Goal: Task Accomplishment & Management: Manage account settings

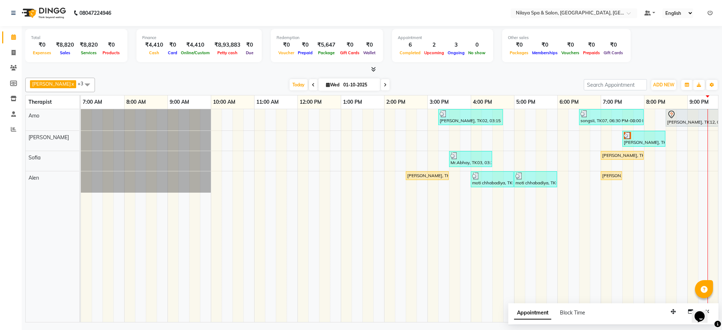
scroll to position [0, 99]
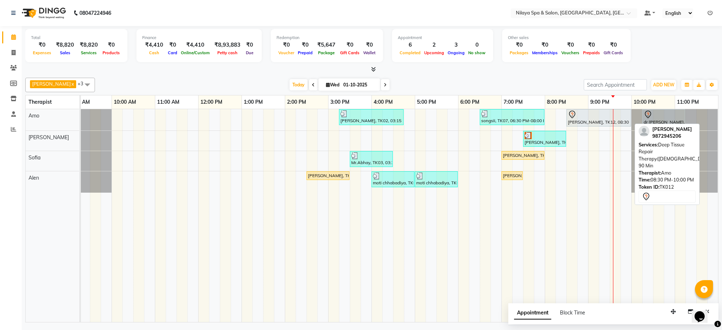
click at [596, 118] on div at bounding box center [599, 114] width 62 height 9
click at [595, 118] on div at bounding box center [599, 114] width 62 height 9
select select "7"
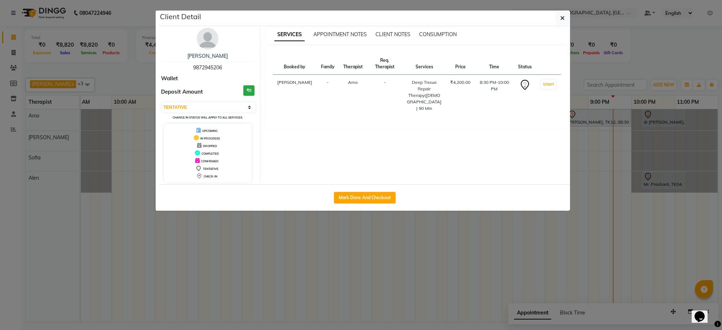
click at [594, 248] on ngb-modal-window "Client Detail [PERSON_NAME] 9872945206 Wallet Deposit Amount ₹0 Select IN SERVI…" at bounding box center [361, 165] width 722 height 330
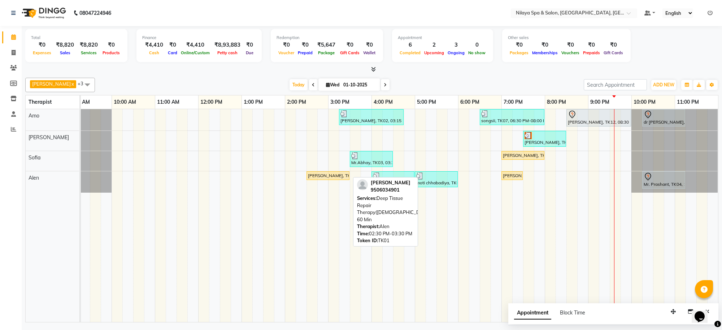
click at [333, 174] on div "[PERSON_NAME], TK01, 02:30 PM-03:30 PM, Deep Tissue Repair Therapy([DEMOGRAPHIC…" at bounding box center [328, 175] width 42 height 7
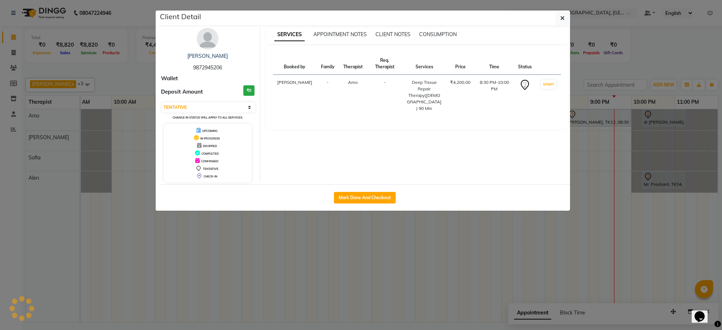
select select "1"
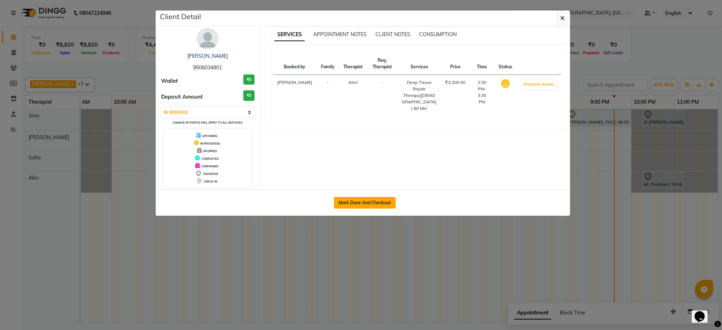
click at [348, 199] on button "Mark Done And Checkout" at bounding box center [365, 203] width 62 height 12
select select "service"
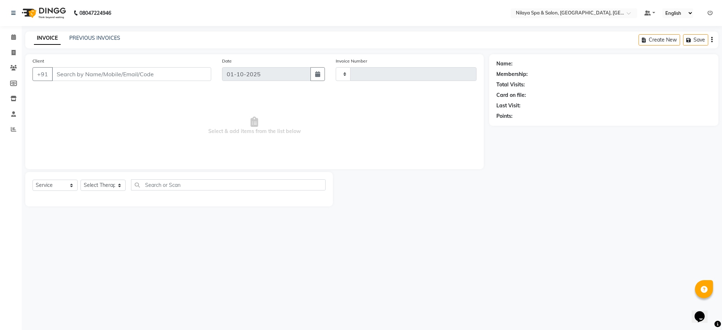
type input "1558"
select select "8283"
type input "95******01"
select select "84325"
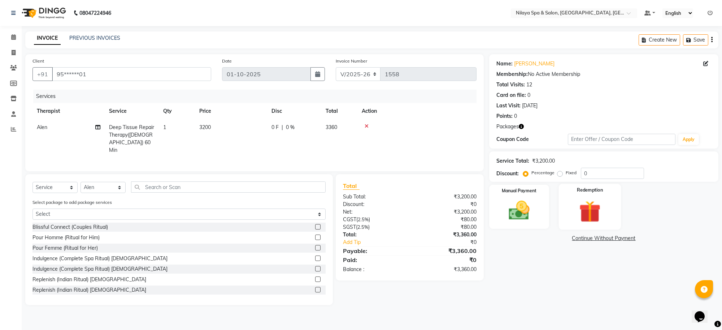
click at [587, 208] on img at bounding box center [589, 211] width 35 height 27
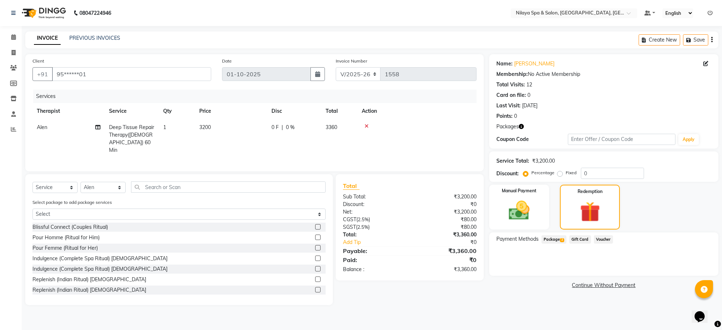
click at [548, 238] on span "Package 2" at bounding box center [554, 239] width 25 height 8
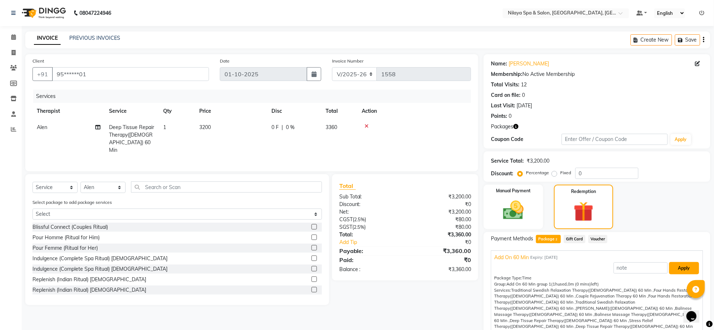
click at [671, 268] on button "Apply" at bounding box center [685, 268] width 30 height 12
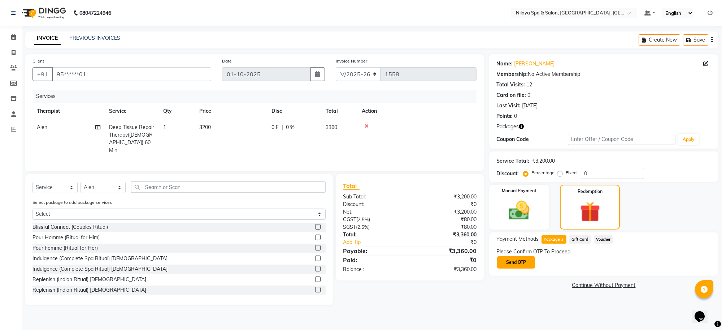
click at [513, 262] on button "Send OTP" at bounding box center [516, 262] width 38 height 12
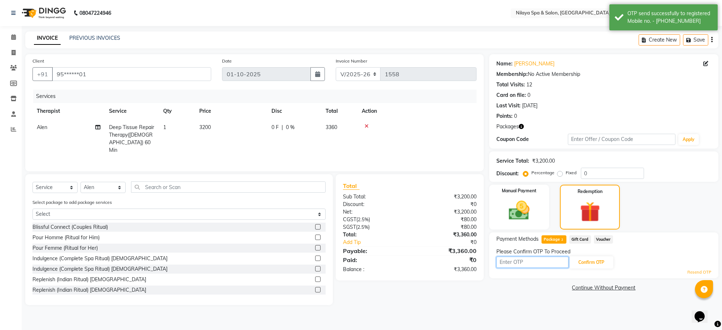
click at [513, 261] on input "text" at bounding box center [533, 261] width 72 height 11
click at [601, 263] on button "Confirm OTP" at bounding box center [592, 262] width 44 height 12
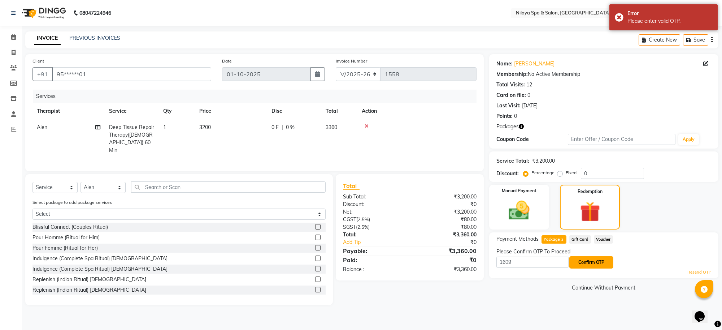
click at [593, 261] on button "Confirm OTP" at bounding box center [592, 262] width 44 height 12
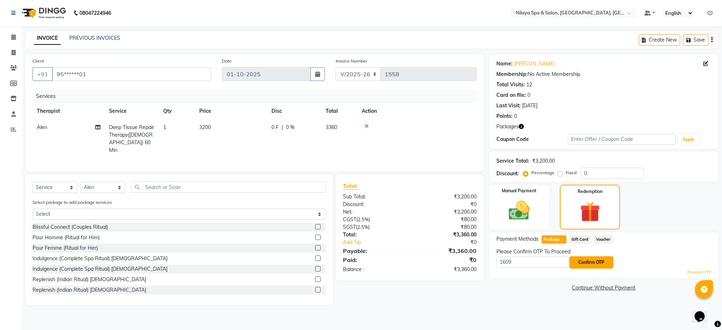
click at [593, 261] on button "Confirm OTP" at bounding box center [592, 262] width 44 height 12
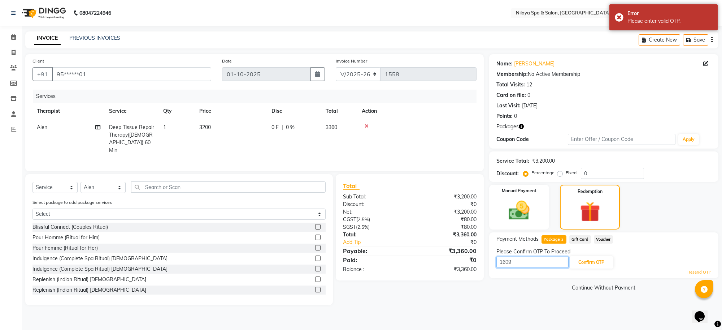
click at [541, 263] on input "1609" at bounding box center [533, 261] width 72 height 11
type input "1"
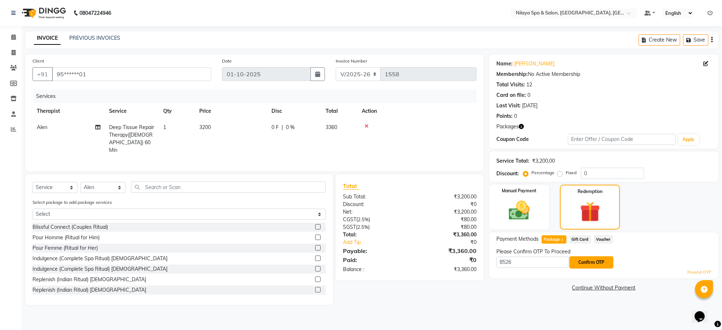
click at [595, 265] on button "Confirm OTP" at bounding box center [592, 262] width 44 height 12
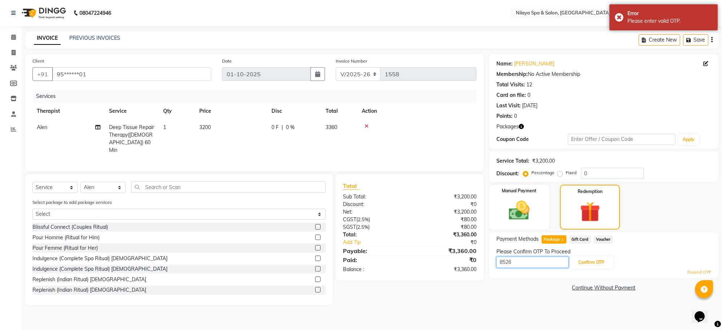
click at [547, 259] on input "8526" at bounding box center [533, 261] width 72 height 11
type input "8"
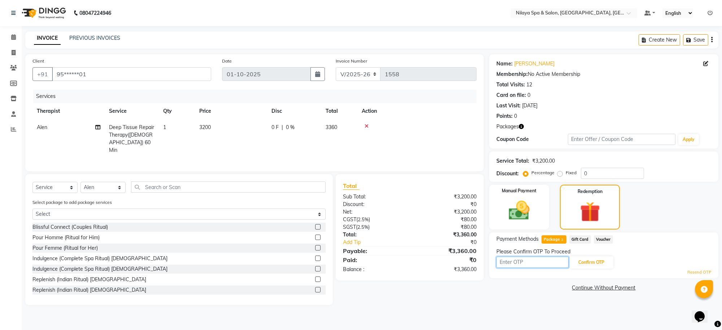
click at [537, 261] on input "text" at bounding box center [533, 261] width 72 height 11
type input "3731"
click at [586, 262] on button "Confirm OTP" at bounding box center [592, 262] width 44 height 12
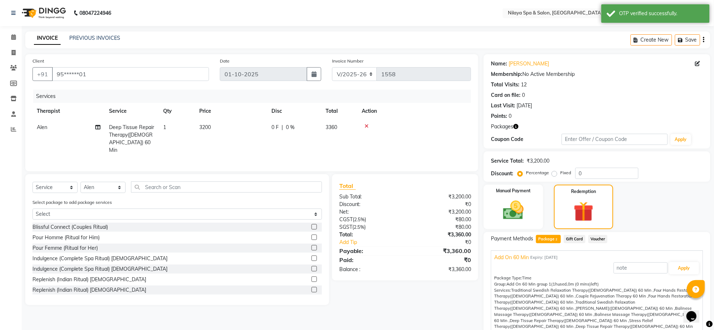
scroll to position [19, 0]
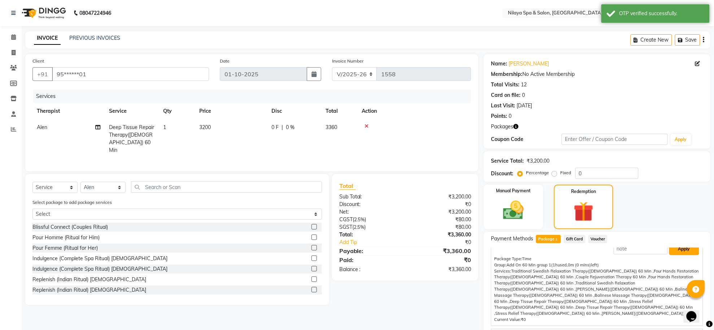
click at [684, 252] on button "Apply" at bounding box center [685, 249] width 30 height 12
type input "Add On 60 Min"
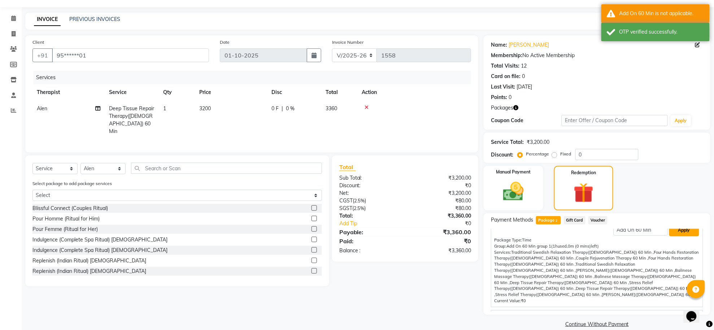
scroll to position [29, 0]
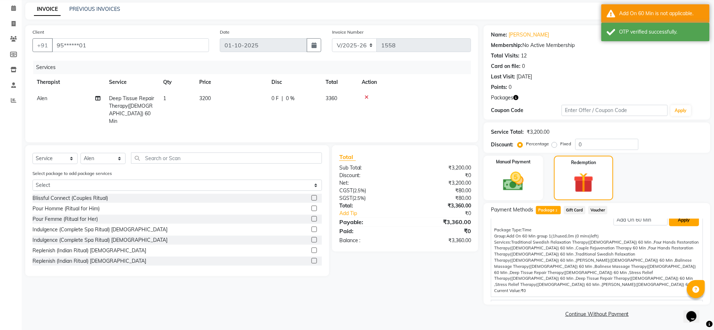
click at [678, 220] on button "Apply" at bounding box center [685, 220] width 30 height 12
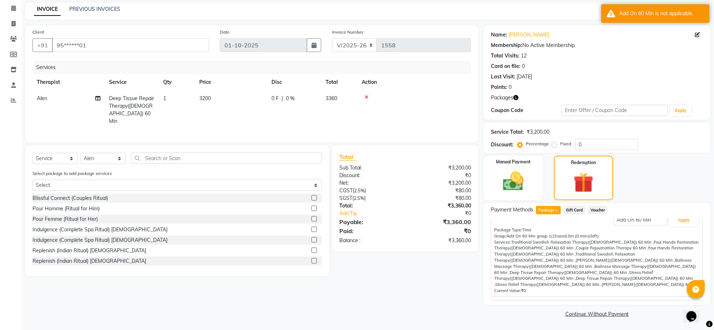
click at [506, 303] on span "Gold_All" at bounding box center [503, 307] width 19 height 8
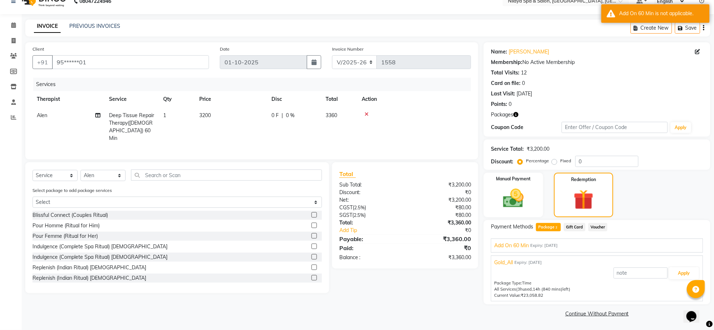
scroll to position [12, 0]
click at [677, 272] on button "Apply" at bounding box center [685, 273] width 30 height 12
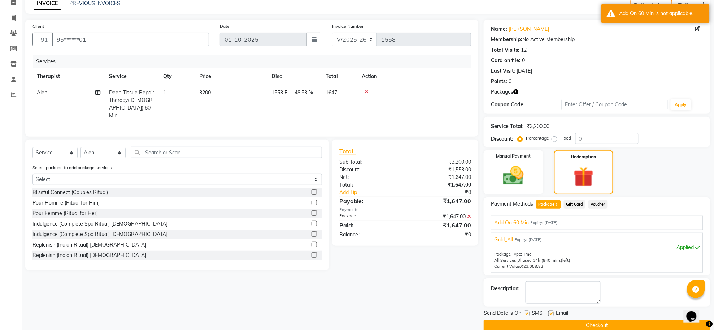
scroll to position [47, 0]
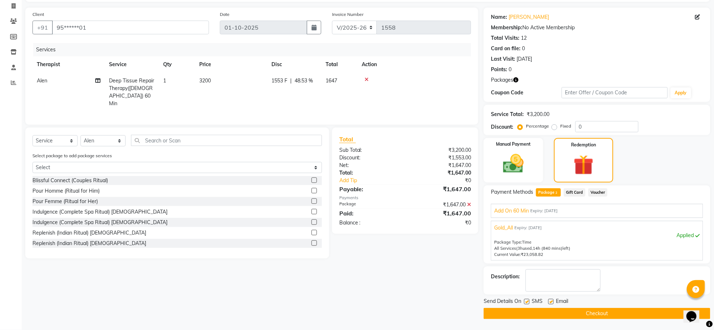
click at [657, 311] on button "Checkout" at bounding box center [597, 313] width 227 height 11
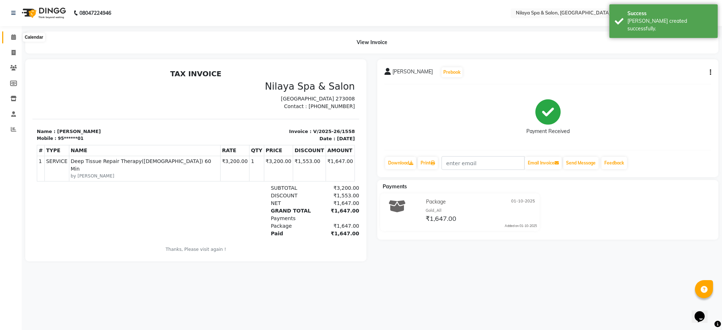
click at [10, 40] on span at bounding box center [13, 37] width 13 height 8
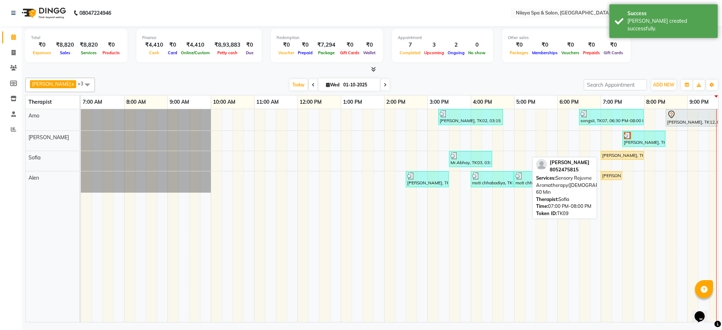
click at [616, 156] on div "[PERSON_NAME], TK09, 07:00 PM-08:00 PM, Sensory Rejuvne Aromatherapy([DEMOGRAPH…" at bounding box center [623, 155] width 42 height 7
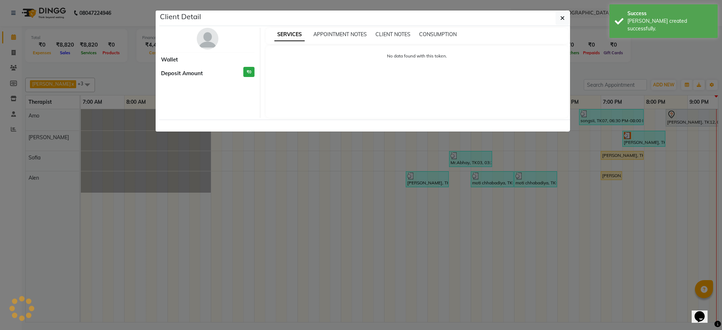
select select "1"
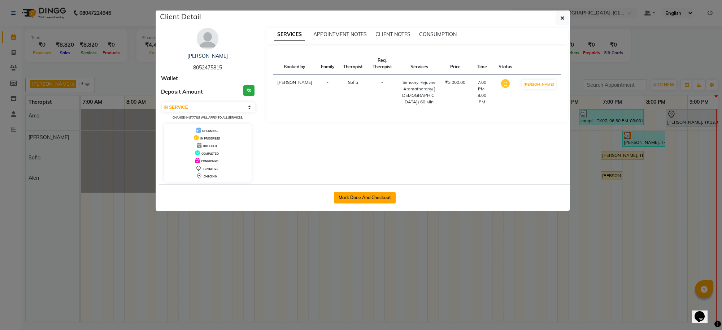
click at [380, 196] on button "Mark Done And Checkout" at bounding box center [365, 198] width 62 height 12
select select "service"
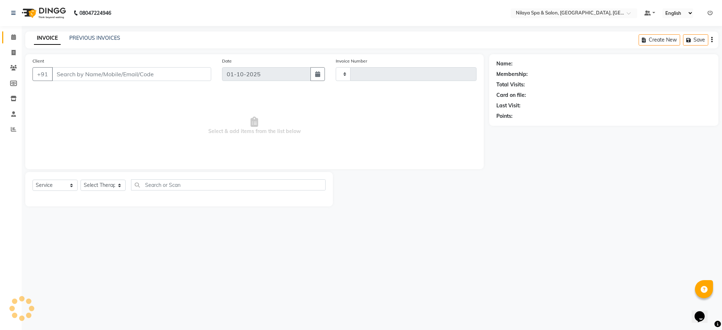
type input "1559"
select select "8283"
type input "80******15"
select select "84324"
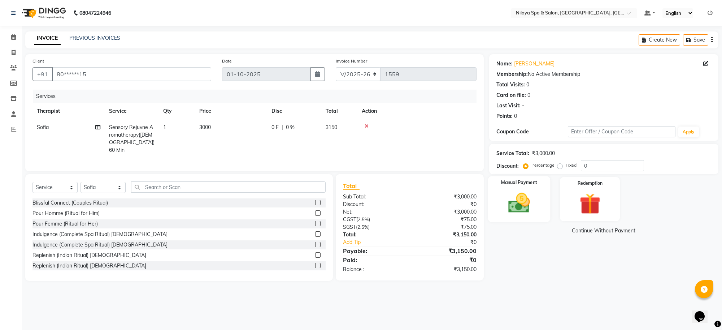
click at [512, 200] on img at bounding box center [519, 202] width 35 height 25
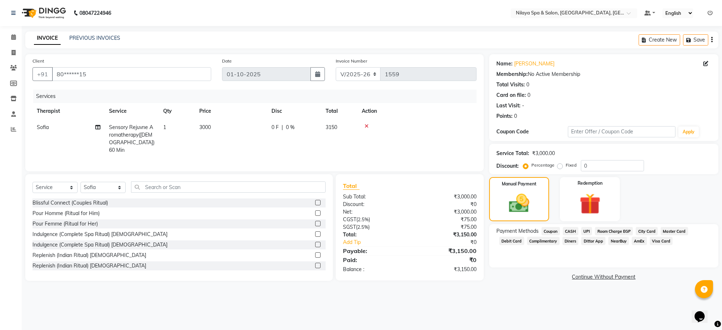
click at [584, 230] on span "UPI" at bounding box center [586, 231] width 11 height 8
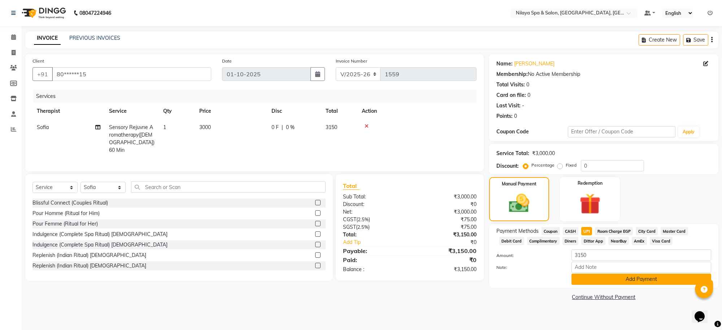
click at [601, 281] on button "Add Payment" at bounding box center [642, 278] width 140 height 11
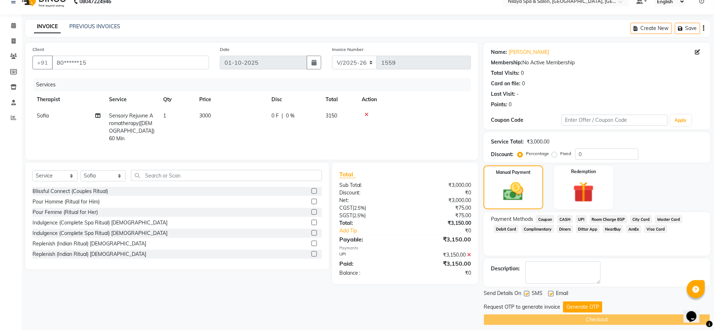
scroll to position [18, 0]
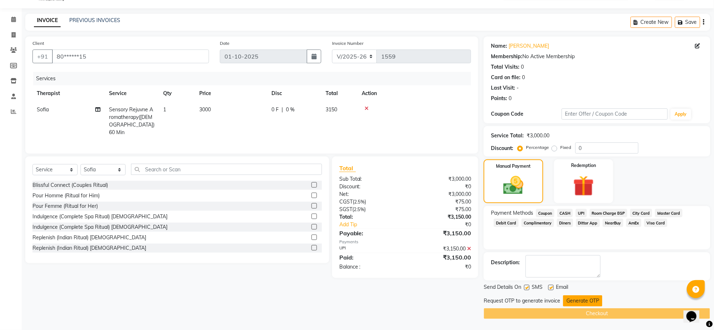
click at [581, 298] on button "Generate OTP" at bounding box center [582, 300] width 39 height 11
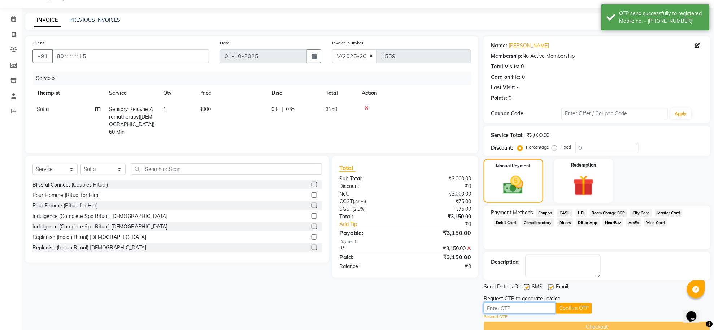
click at [527, 306] on input "text" at bounding box center [520, 307] width 72 height 11
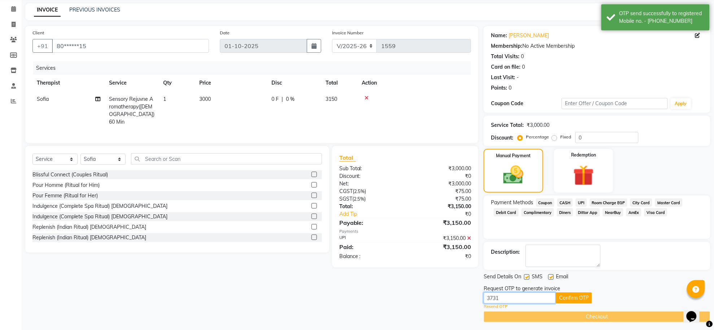
scroll to position [31, 0]
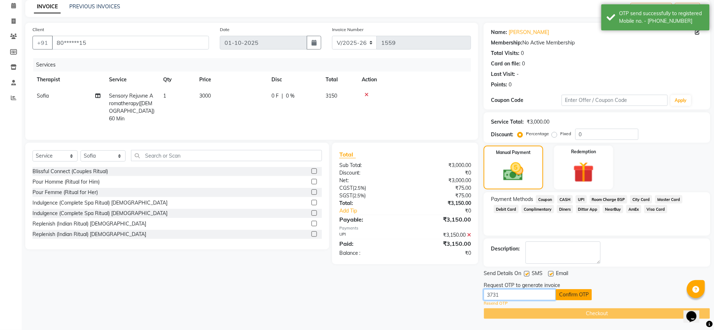
type input "3731"
click at [576, 294] on button "Confirm OTP" at bounding box center [574, 294] width 36 height 11
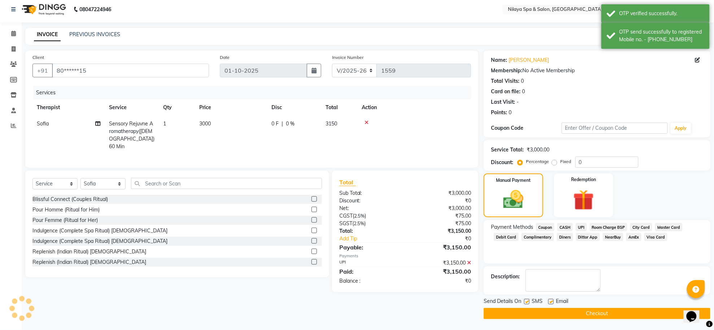
scroll to position [4, 0]
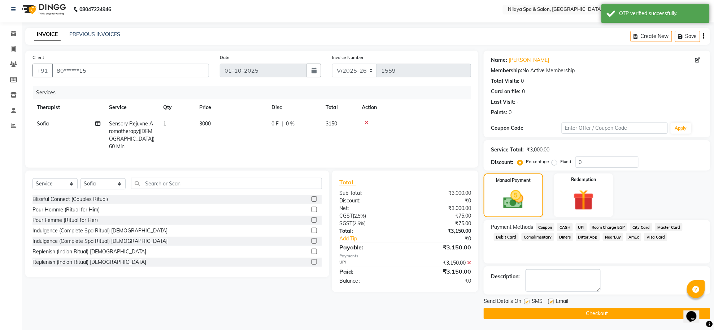
click at [577, 312] on button "Checkout" at bounding box center [597, 313] width 227 height 11
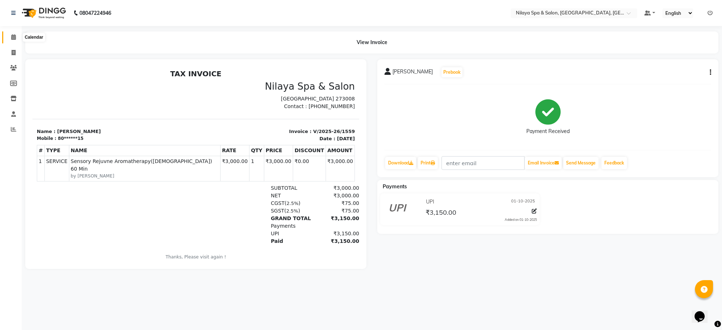
click at [15, 37] on icon at bounding box center [13, 36] width 5 height 5
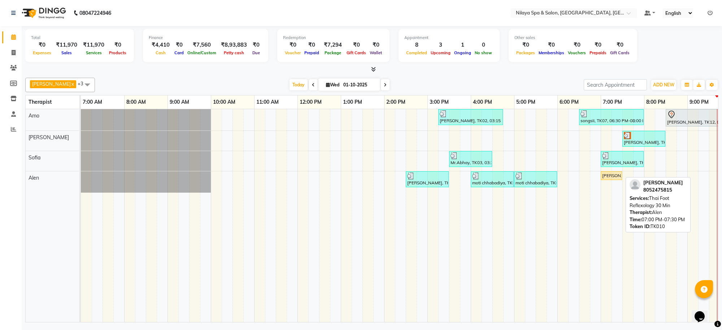
click at [614, 178] on div "[PERSON_NAME], TK10, 07:00 PM-07:30 PM, Thai Foot Reflexology 30 Min" at bounding box center [612, 175] width 20 height 7
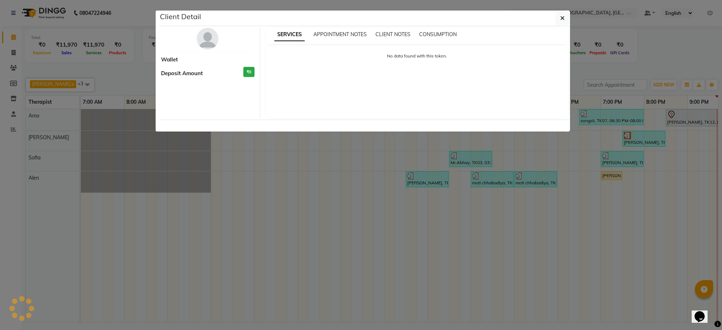
select select "1"
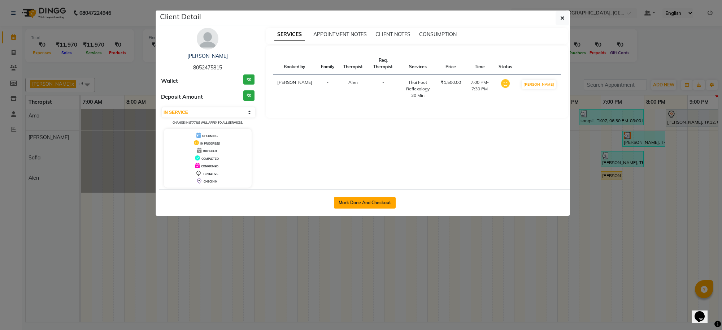
click at [367, 202] on button "Mark Done And Checkout" at bounding box center [365, 203] width 62 height 12
select select "service"
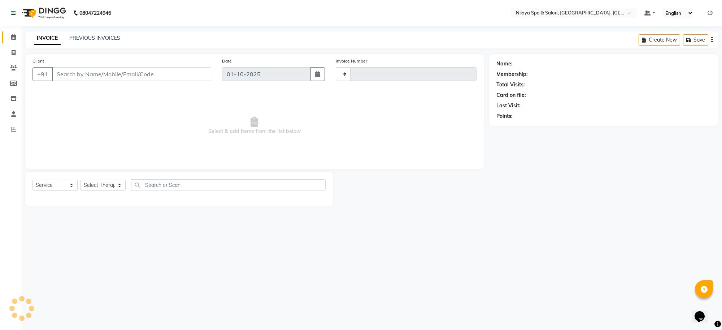
type input "1560"
select select "8283"
type input "80******15"
select select "84325"
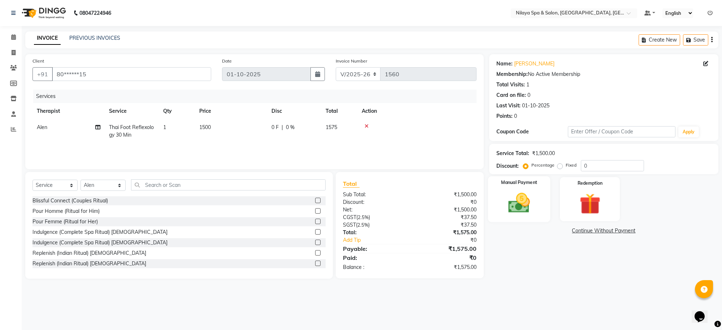
click at [515, 206] on img at bounding box center [519, 202] width 35 height 25
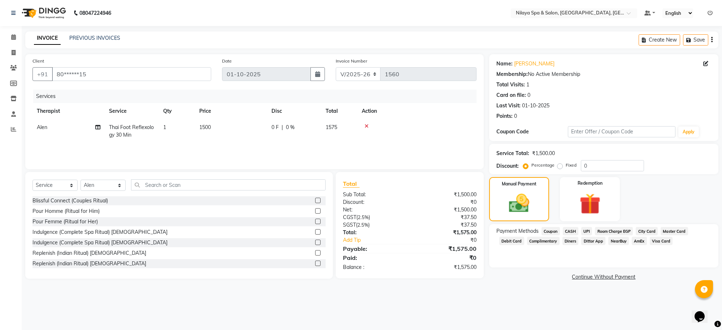
click at [585, 231] on span "UPI" at bounding box center [586, 231] width 11 height 8
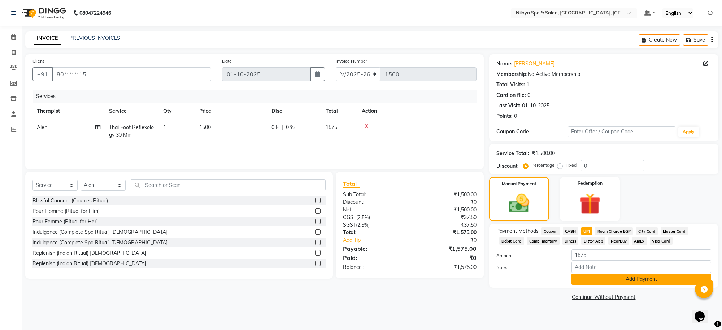
click at [590, 276] on button "Add Payment" at bounding box center [642, 278] width 140 height 11
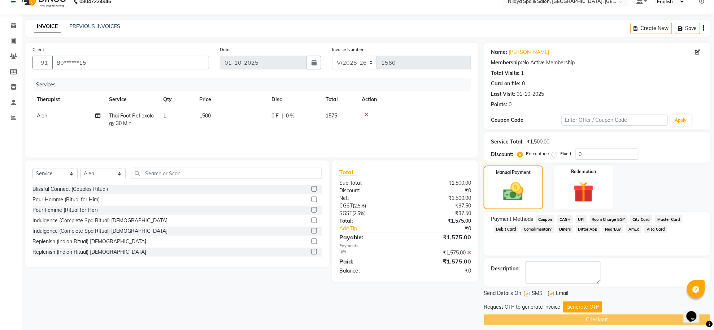
scroll to position [18, 0]
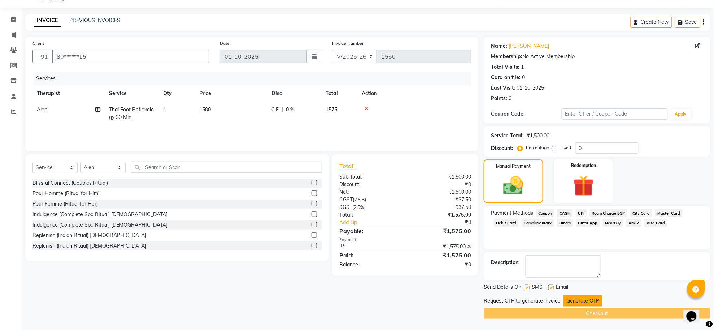
click at [579, 300] on button "Generate OTP" at bounding box center [582, 300] width 39 height 11
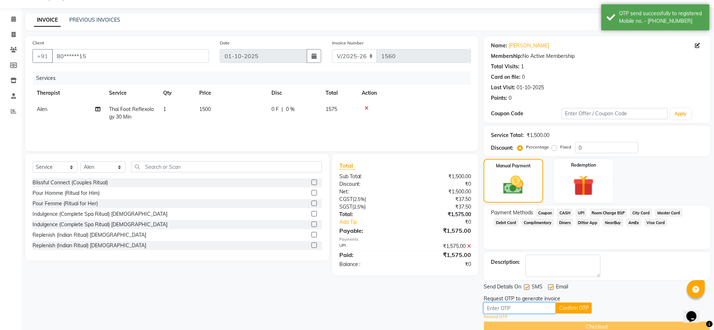
click at [529, 305] on input "text" at bounding box center [520, 307] width 72 height 11
type input "3731"
click at [573, 307] on button "Confirm OTP" at bounding box center [574, 307] width 36 height 11
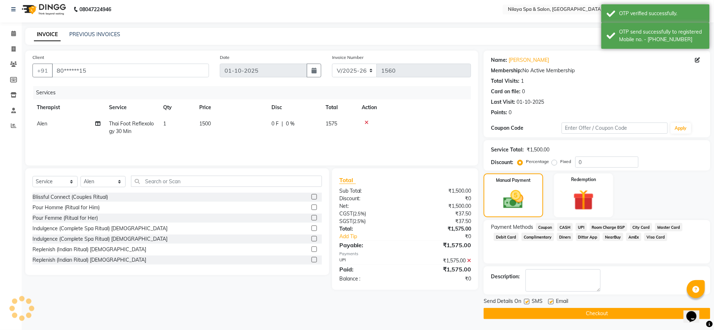
scroll to position [4, 0]
click at [575, 310] on button "Checkout" at bounding box center [597, 313] width 227 height 11
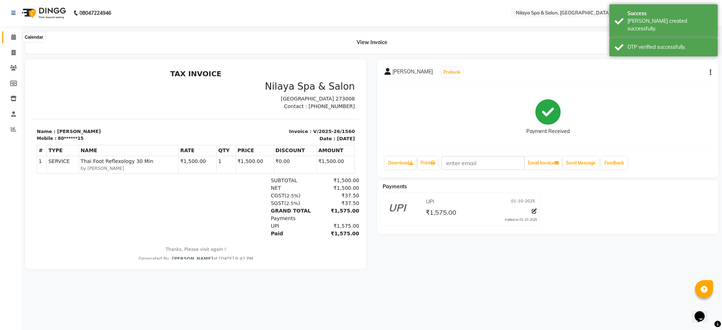
click at [12, 36] on icon at bounding box center [13, 36] width 5 height 5
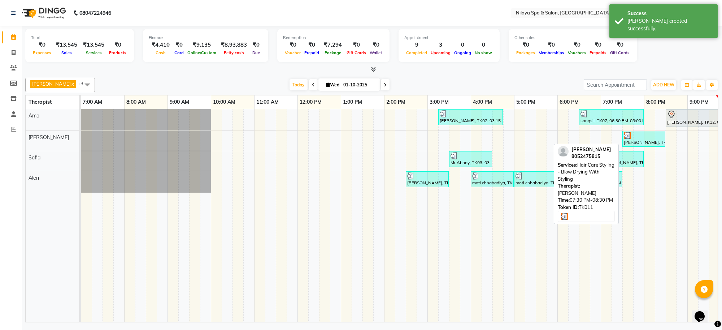
click at [635, 139] on div "[PERSON_NAME], TK11, 07:30 PM-08:30 PM, Hair Care Styling - Blow Drying With St…" at bounding box center [644, 139] width 42 height 14
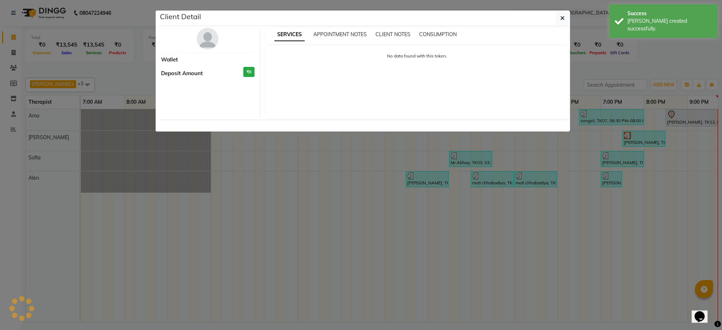
select select "3"
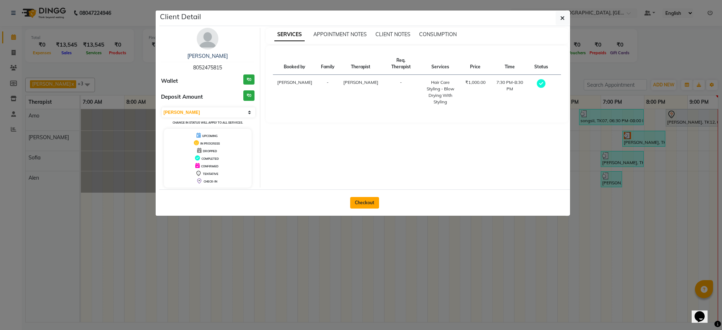
click at [373, 202] on button "Checkout" at bounding box center [364, 203] width 29 height 12
select select "service"
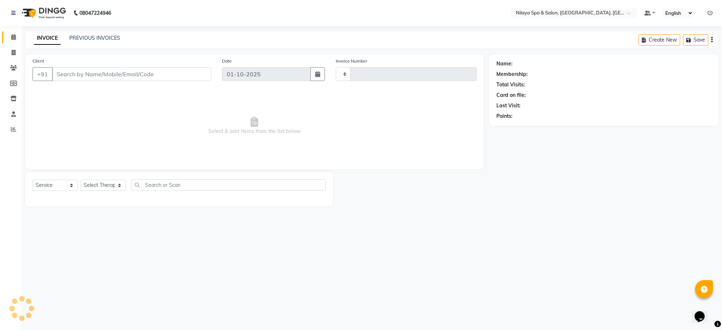
type input "1561"
select select "8283"
type input "80******15"
select select "80704"
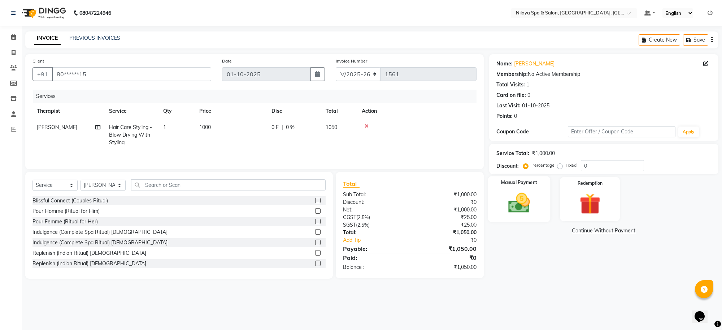
click at [522, 208] on img at bounding box center [519, 202] width 35 height 25
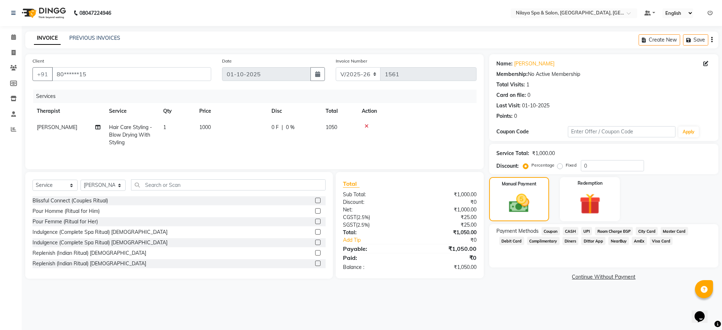
click at [589, 229] on span "UPI" at bounding box center [586, 231] width 11 height 8
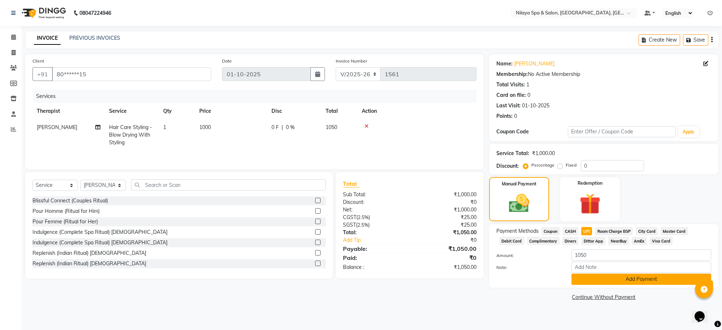
click at [597, 283] on button "Add Payment" at bounding box center [642, 278] width 140 height 11
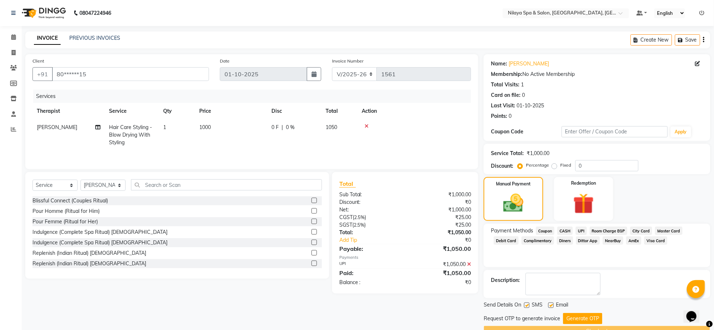
scroll to position [18, 0]
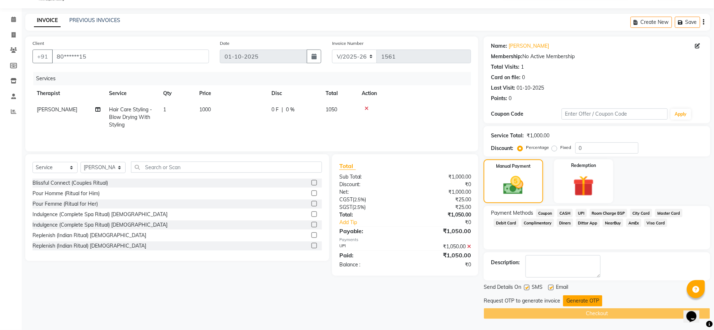
click at [580, 298] on button "Generate OTP" at bounding box center [582, 300] width 39 height 11
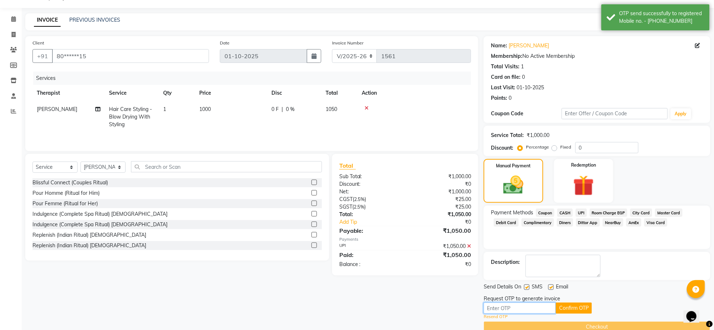
click at [526, 306] on input "text" at bounding box center [520, 307] width 72 height 11
type input "3731"
click at [579, 309] on button "Confirm OTP" at bounding box center [574, 307] width 36 height 11
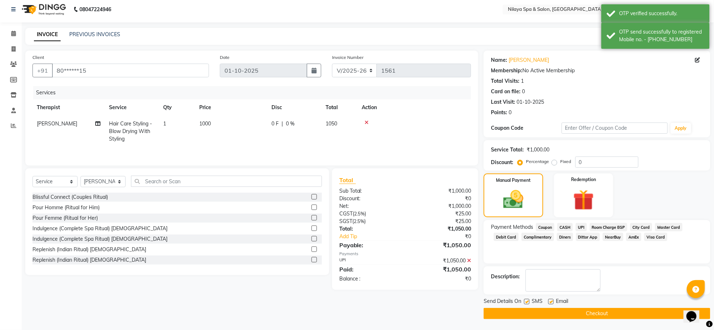
scroll to position [4, 0]
click at [578, 314] on button "Checkout" at bounding box center [597, 313] width 227 height 11
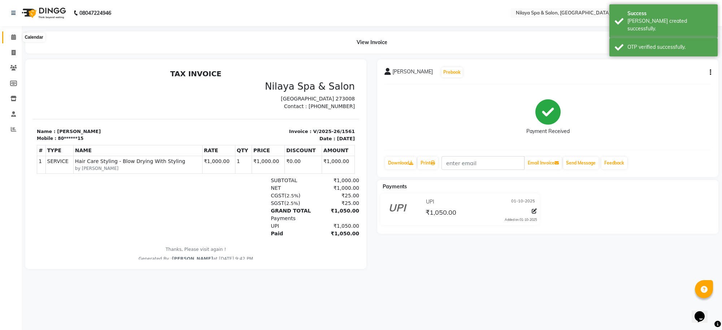
click at [14, 37] on icon at bounding box center [13, 36] width 5 height 5
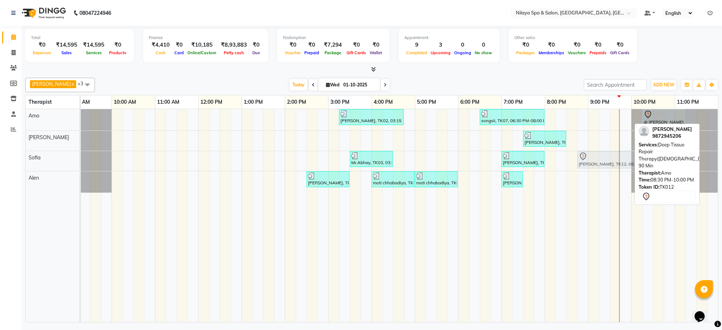
drag, startPoint x: 585, startPoint y: 121, endPoint x: 591, endPoint y: 172, distance: 50.9
click at [591, 172] on div "[PERSON_NAME], TK02, 03:15 PM-04:45 PM, Deep Tissue Repair Therapy([DEMOGRAPHIC…" at bounding box center [350, 215] width 737 height 213
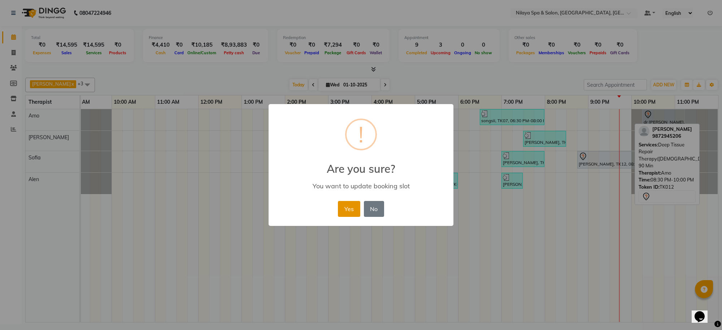
click at [351, 212] on button "Yes" at bounding box center [349, 209] width 22 height 16
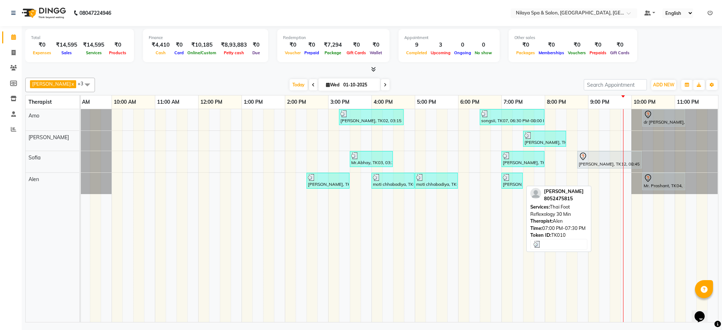
click at [521, 185] on div "[PERSON_NAME], TK10, 07:00 PM-07:30 PM, Thai Foot Reflexology 30 Min" at bounding box center [512, 181] width 20 height 14
click at [511, 181] on div at bounding box center [512, 177] width 18 height 7
select select "3"
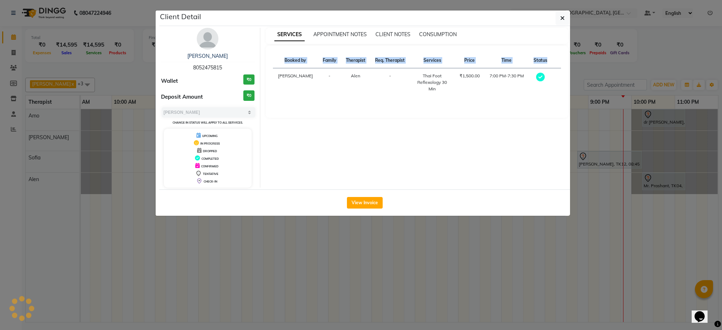
click at [511, 181] on div "Client Detail [PERSON_NAME] 8052475815 Wallet ₹0 Deposit Amount ₹0 Select MARK …" at bounding box center [364, 112] width 411 height 205
click at [204, 55] on link "[PERSON_NAME]" at bounding box center [207, 56] width 40 height 7
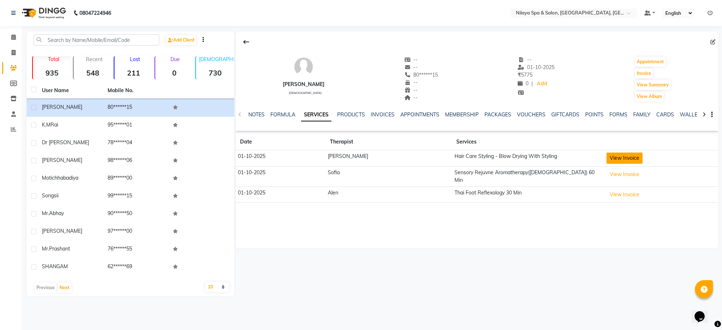
click at [624, 161] on button "View Invoice" at bounding box center [625, 157] width 36 height 11
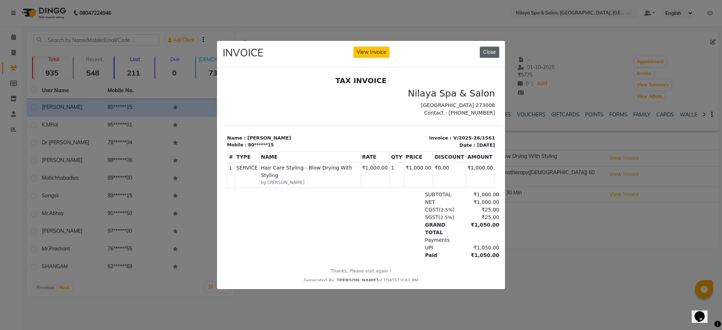
drag, startPoint x: 490, startPoint y: 50, endPoint x: 267, endPoint y: 27, distance: 224.0
click at [490, 50] on button "Close" at bounding box center [490, 52] width 20 height 11
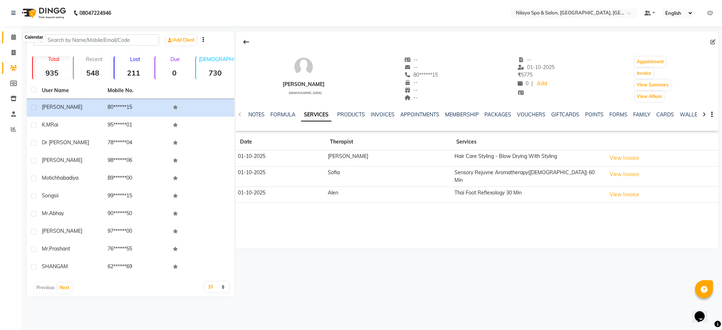
click at [14, 36] on icon at bounding box center [13, 36] width 5 height 5
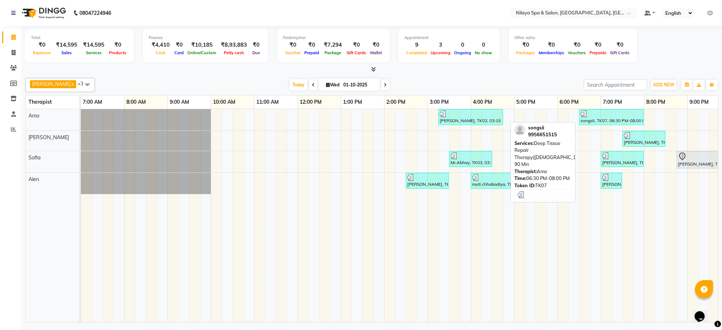
click at [610, 124] on div "songsii, TK07, 06:30 PM-08:00 PM, Deep Tissue Repair Therapy([DEMOGRAPHIC_DATA]…" at bounding box center [611, 117] width 63 height 14
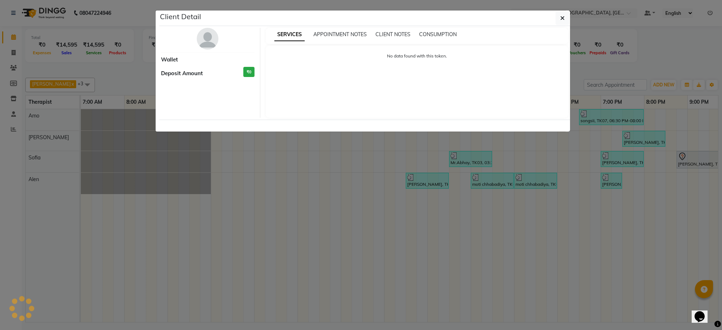
select select "3"
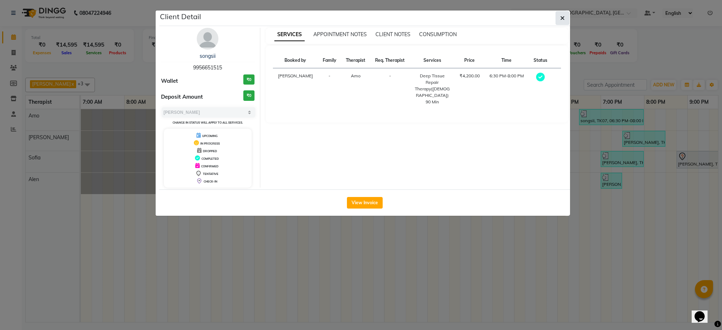
click at [558, 17] on button "button" at bounding box center [563, 18] width 14 height 14
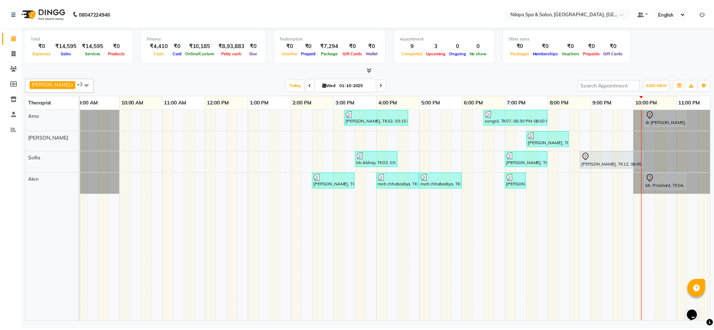
scroll to position [0, 99]
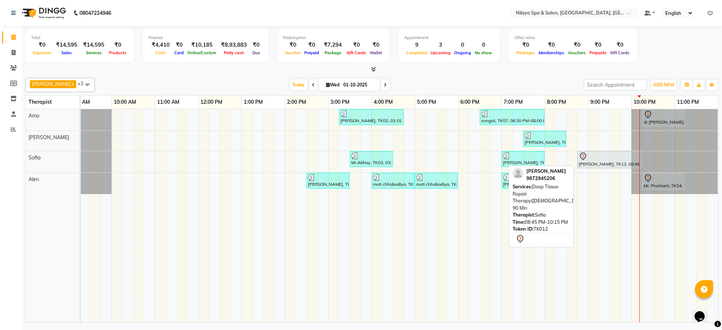
click at [607, 161] on div "[PERSON_NAME], TK12, 08:45 PM-10:15 PM, Deep Tissue Repair Therapy([DEMOGRAPHIC…" at bounding box center [609, 159] width 63 height 15
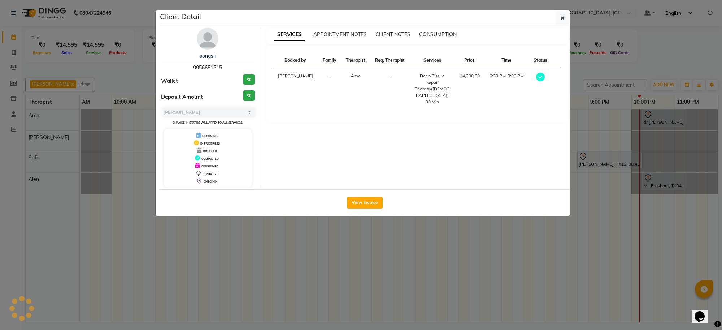
select select "7"
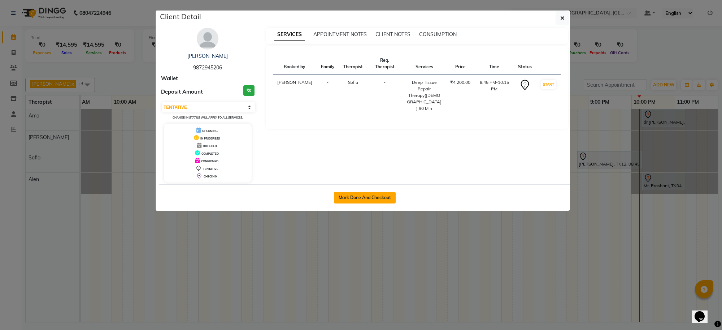
click at [369, 195] on button "Mark Done And Checkout" at bounding box center [365, 198] width 62 height 12
select select "8283"
select select "service"
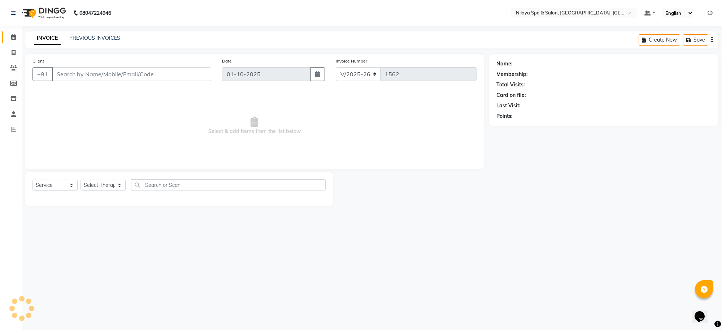
type input "98******06"
select select "84324"
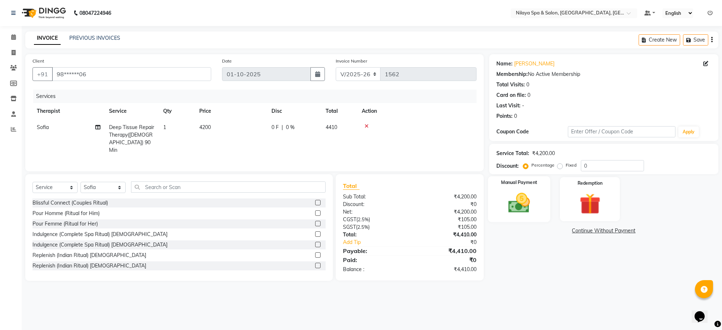
click at [527, 208] on img at bounding box center [519, 202] width 35 height 25
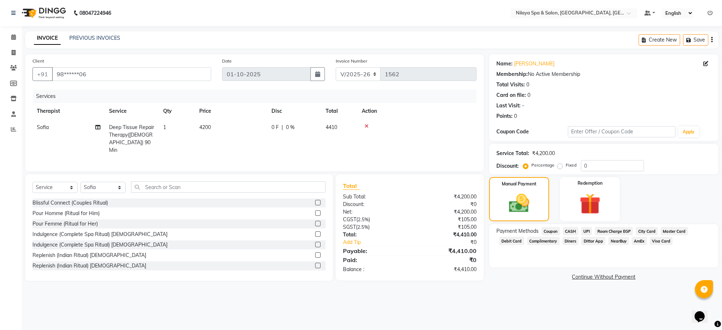
click at [588, 230] on span "UPI" at bounding box center [586, 231] width 11 height 8
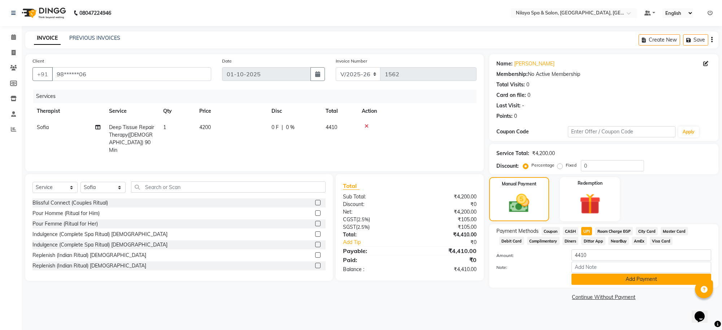
click at [607, 278] on button "Add Payment" at bounding box center [642, 278] width 140 height 11
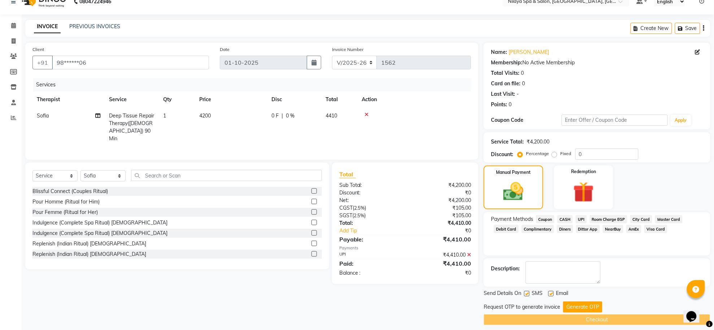
scroll to position [18, 0]
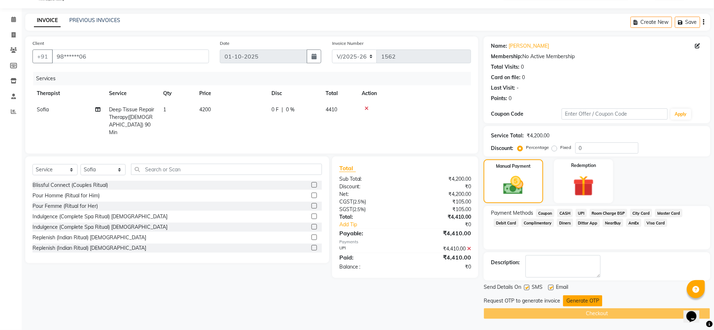
click at [578, 300] on button "Generate OTP" at bounding box center [582, 300] width 39 height 11
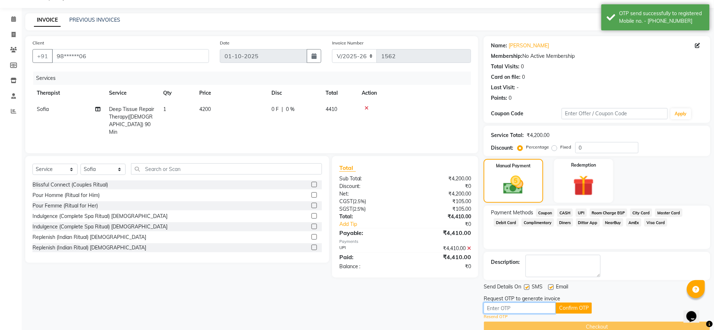
click at [538, 306] on input "text" at bounding box center [520, 307] width 72 height 11
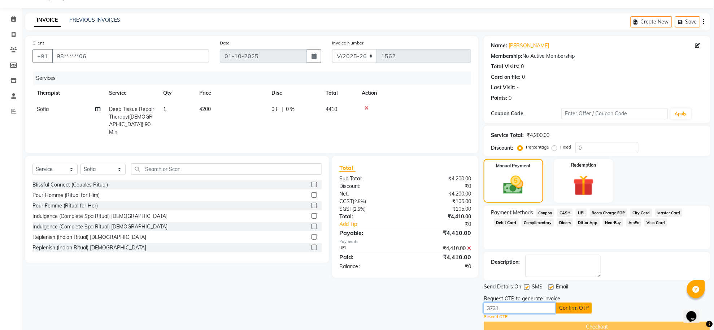
type input "3731"
click at [562, 305] on button "Confirm OTP" at bounding box center [574, 307] width 36 height 11
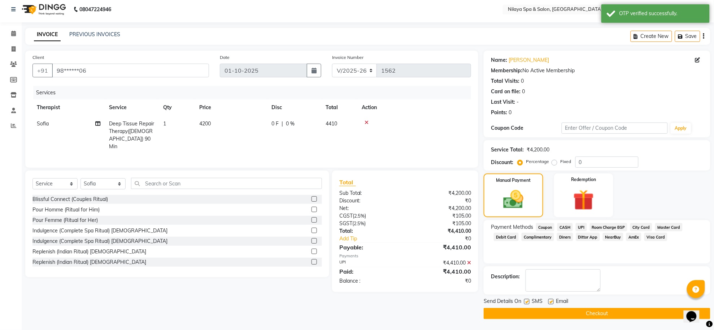
click at [616, 312] on button "Checkout" at bounding box center [597, 313] width 227 height 11
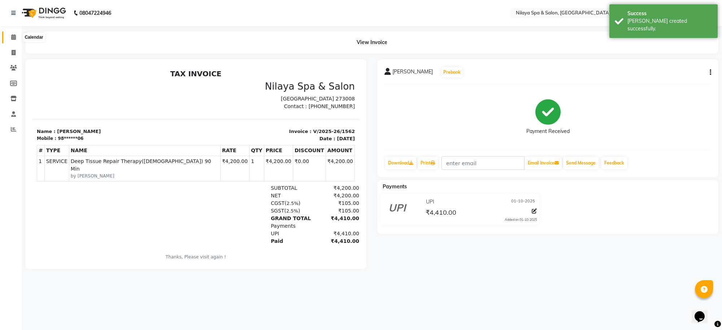
click at [15, 37] on icon at bounding box center [13, 36] width 5 height 5
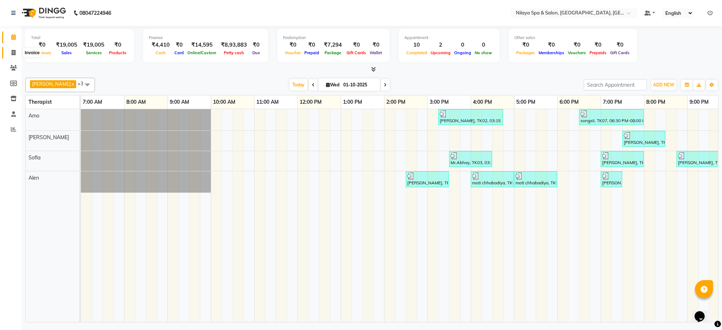
click at [10, 53] on span at bounding box center [13, 53] width 13 height 8
select select "service"
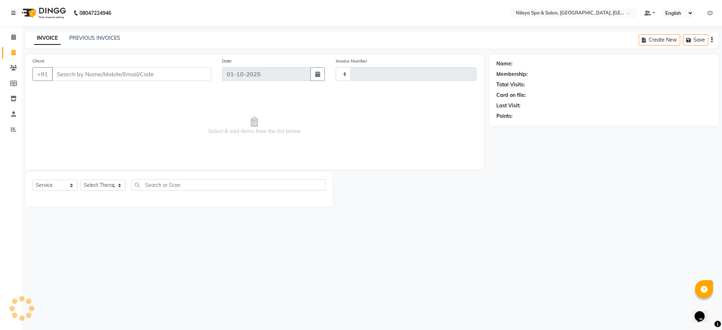
type input "1563"
select select "8283"
click at [112, 37] on link "PREVIOUS INVOICES" at bounding box center [94, 38] width 51 height 7
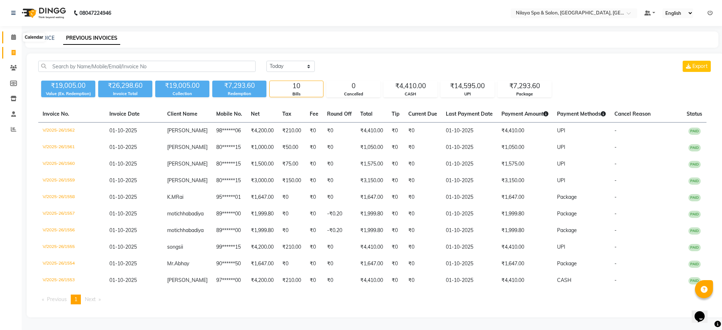
click at [13, 36] on icon at bounding box center [13, 36] width 5 height 5
